Goal: Task Accomplishment & Management: Manage account settings

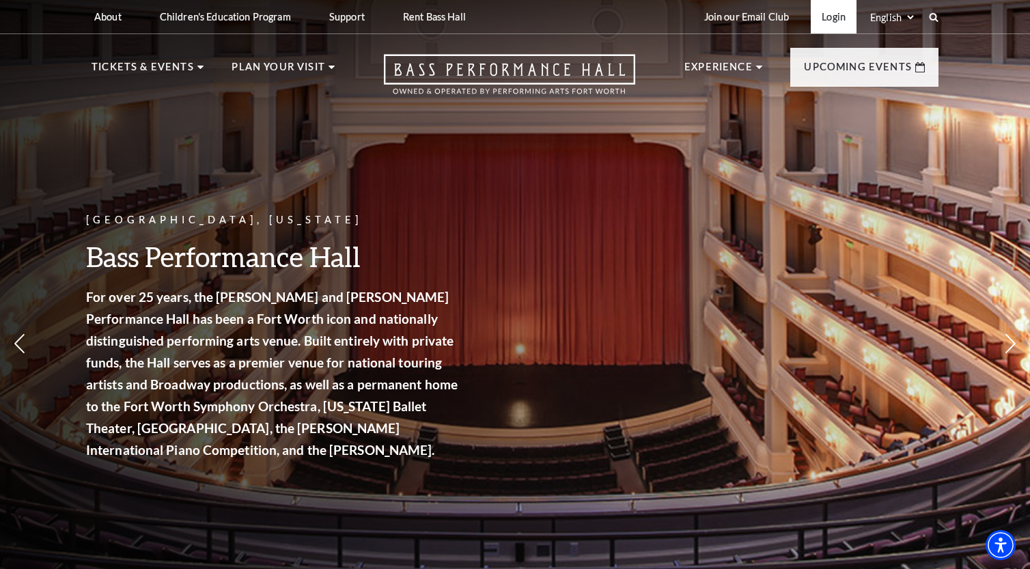
click at [831, 16] on link "Login" at bounding box center [833, 16] width 46 height 33
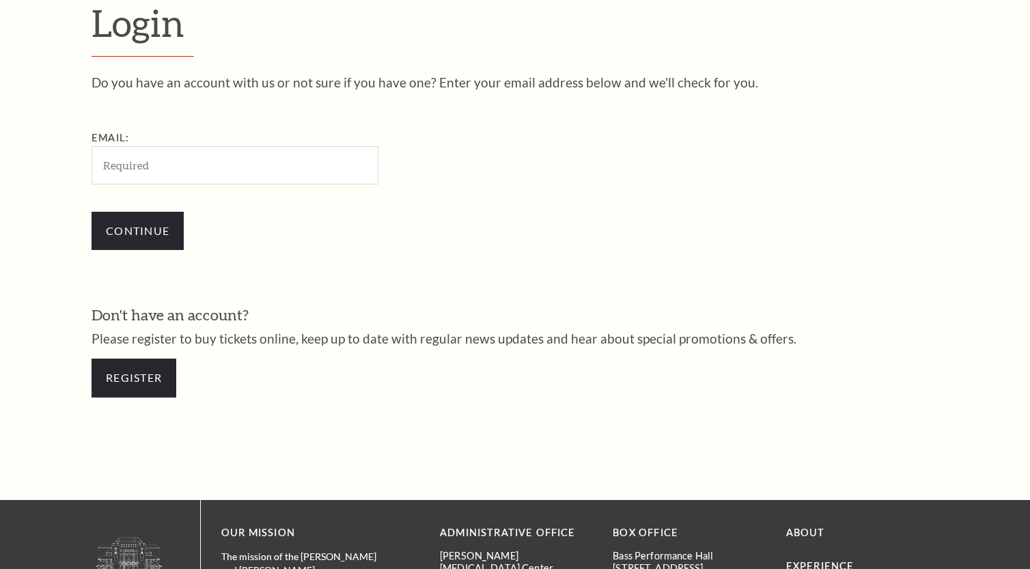
scroll to position [403, 0]
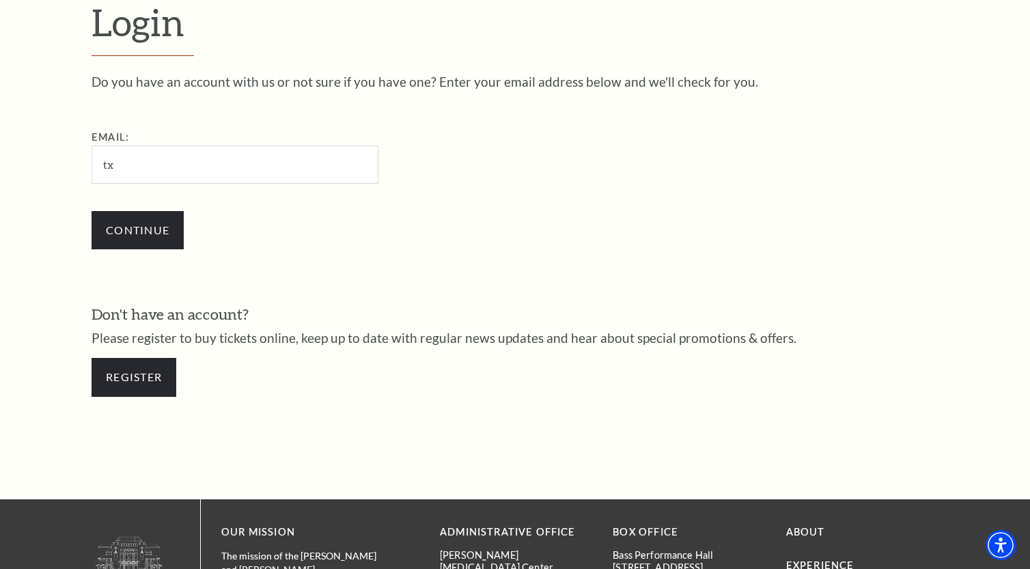
type input "[EMAIL_ADDRESS][DOMAIN_NAME]"
click at [156, 235] on input "Continue" at bounding box center [137, 230] width 92 height 38
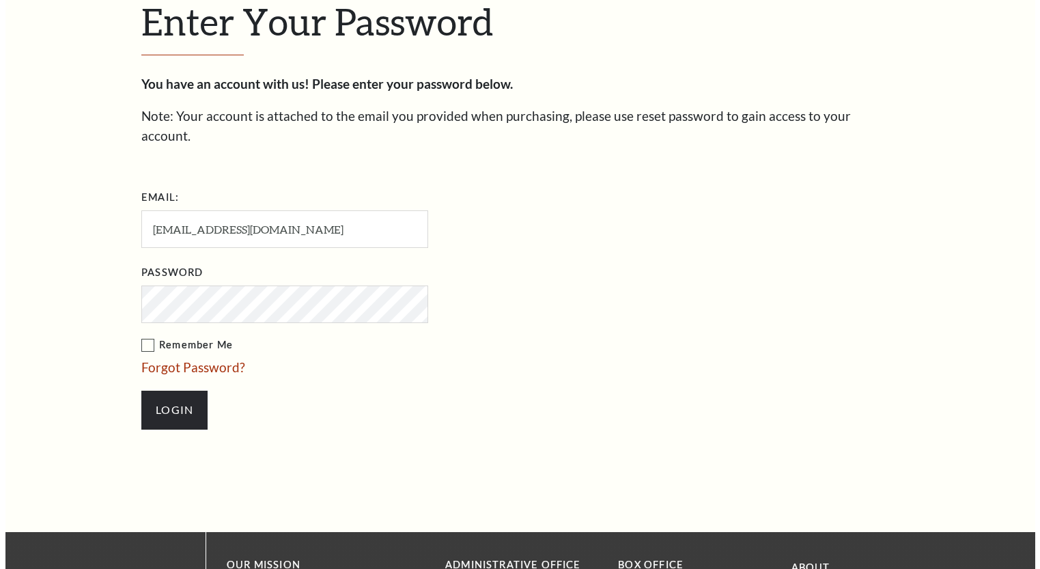
scroll to position [416, 0]
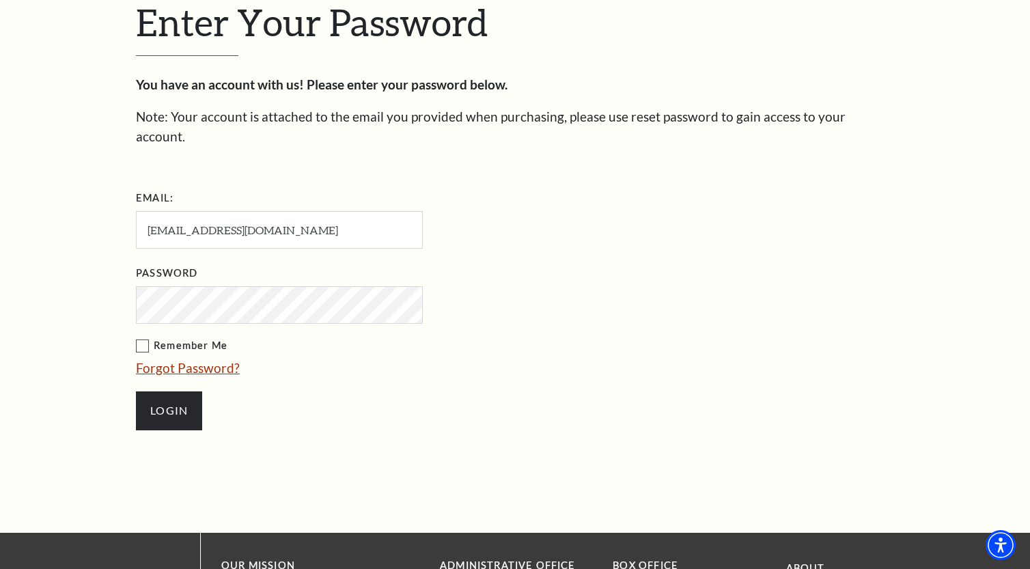
click at [180, 360] on link "Forgot Password?" at bounding box center [188, 368] width 104 height 16
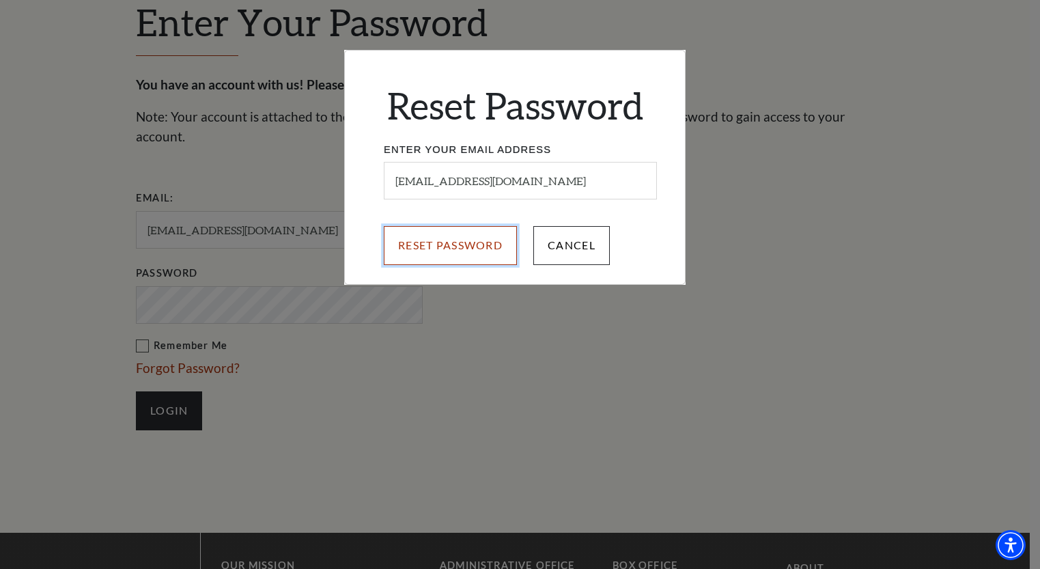
click at [419, 242] on input "Reset Password" at bounding box center [450, 245] width 133 height 38
